Goal: Task Accomplishment & Management: Manage account settings

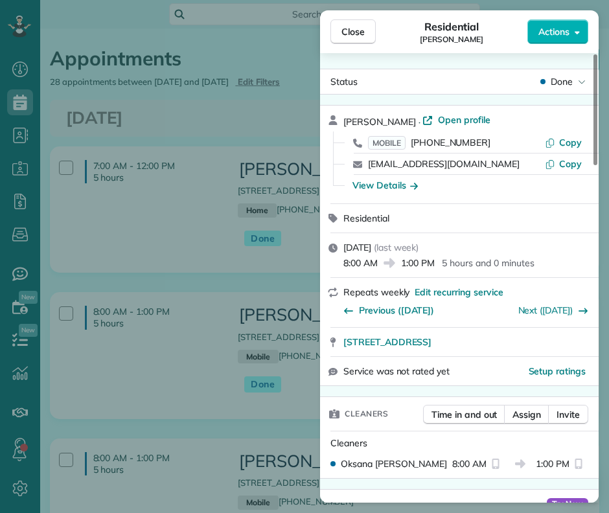
scroll to position [405, 0]
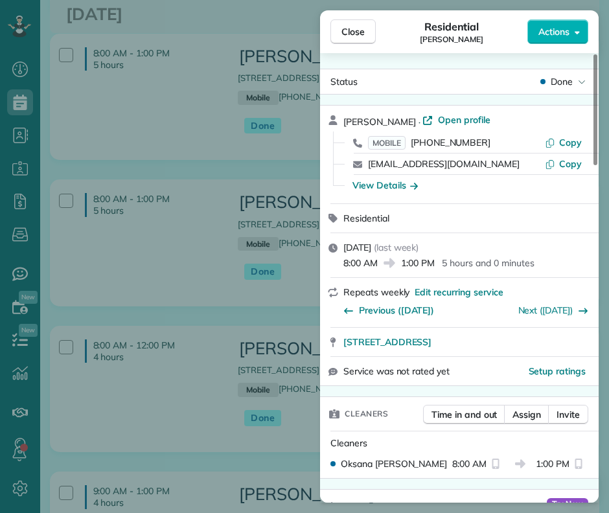
click at [20, 132] on div "Close Residential [PERSON_NAME] Actions Status Done [PERSON_NAME][GEOGRAPHIC_DA…" at bounding box center [304, 256] width 609 height 513
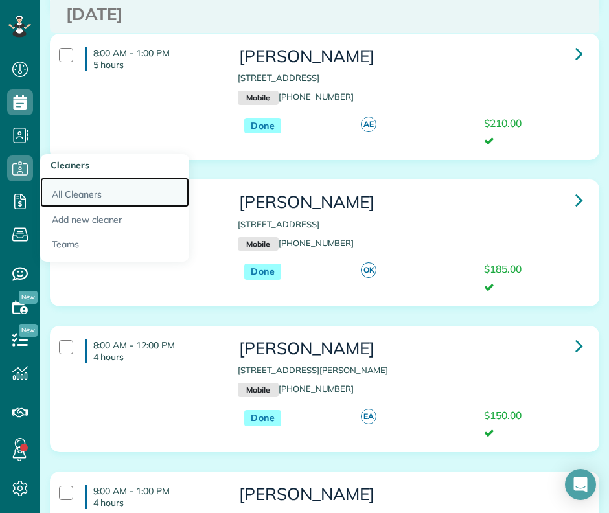
click at [85, 197] on link "All Cleaners" at bounding box center [114, 193] width 149 height 30
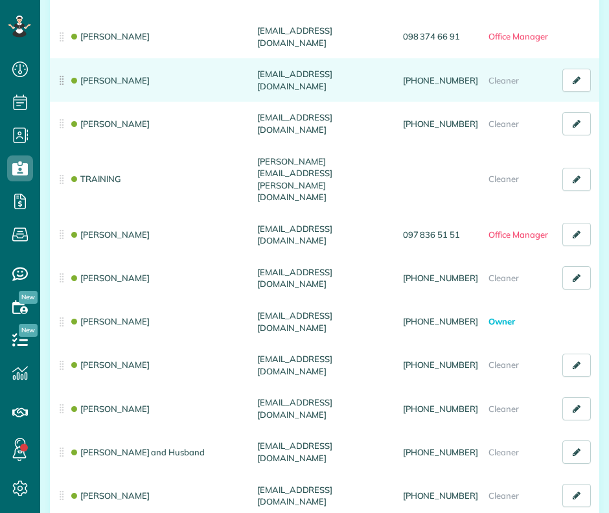
scroll to position [162, 0]
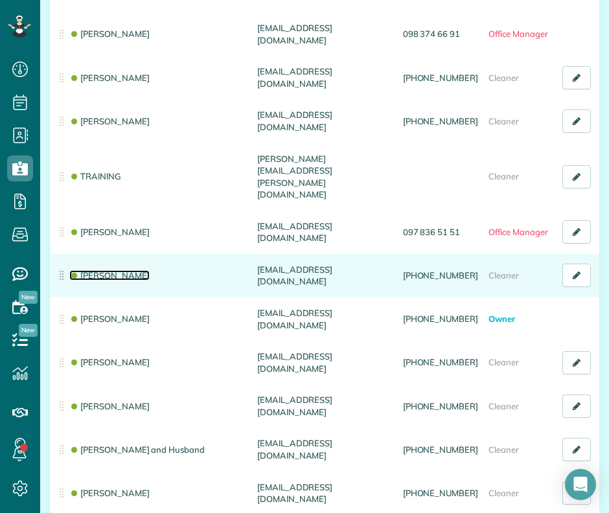
click at [144, 270] on link "[PERSON_NAME]" at bounding box center [109, 275] width 80 height 10
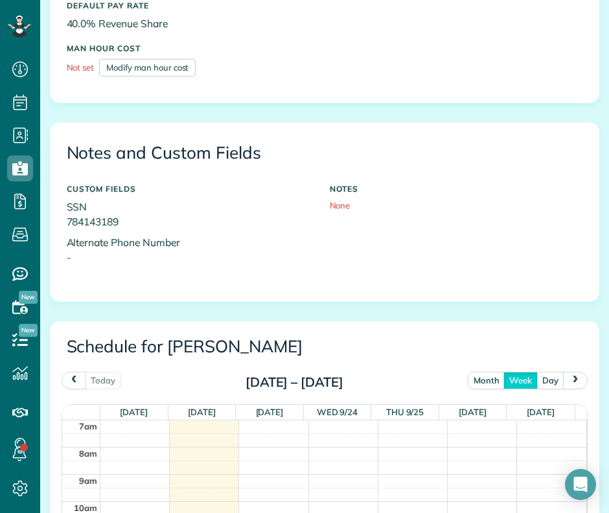
scroll to position [729, 0]
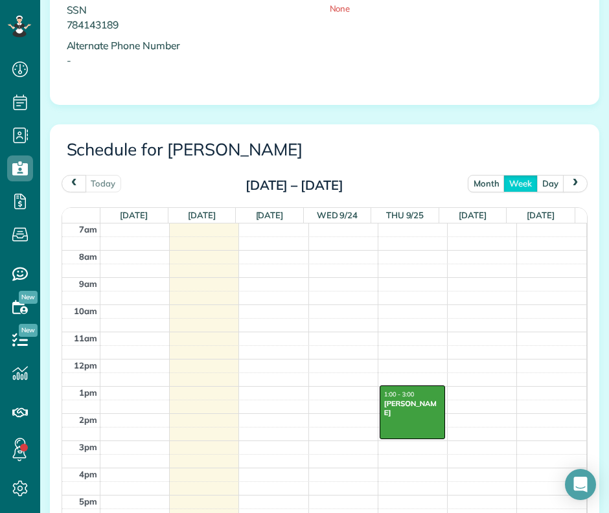
click at [76, 180] on span "prev" at bounding box center [74, 183] width 10 height 8
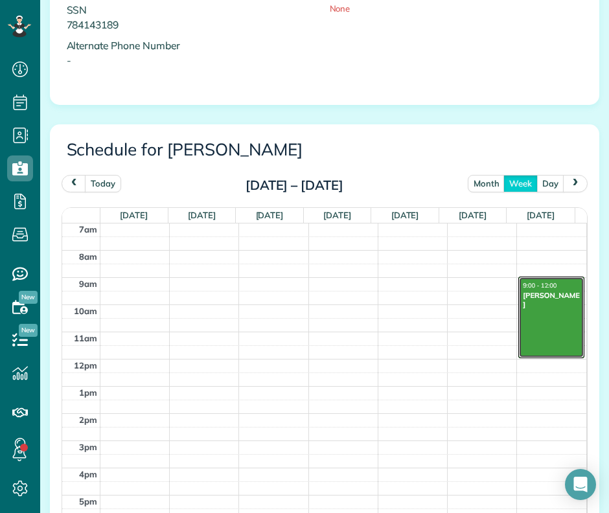
click at [526, 322] on div at bounding box center [551, 317] width 65 height 80
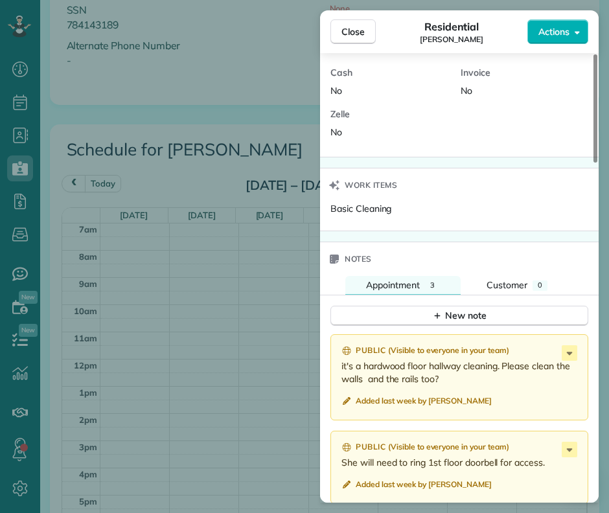
scroll to position [897, 0]
